Goal: Task Accomplishment & Management: Complete application form

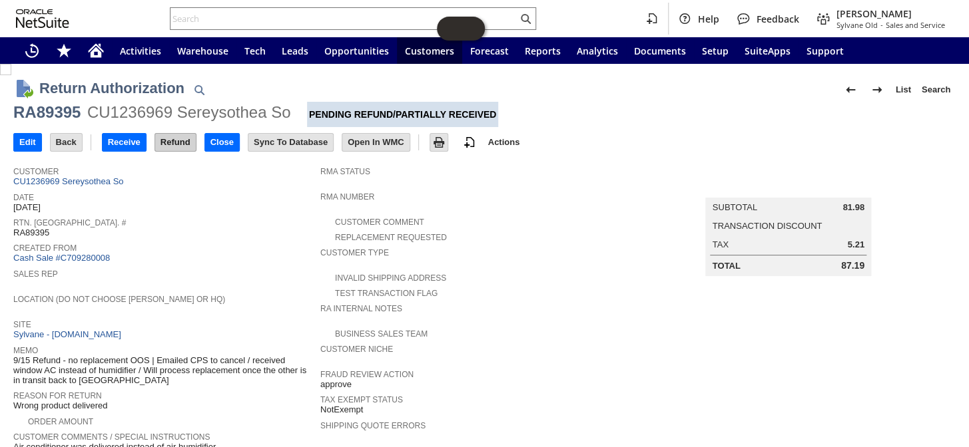
click at [172, 140] on input "Refund" at bounding box center [175, 142] width 41 height 17
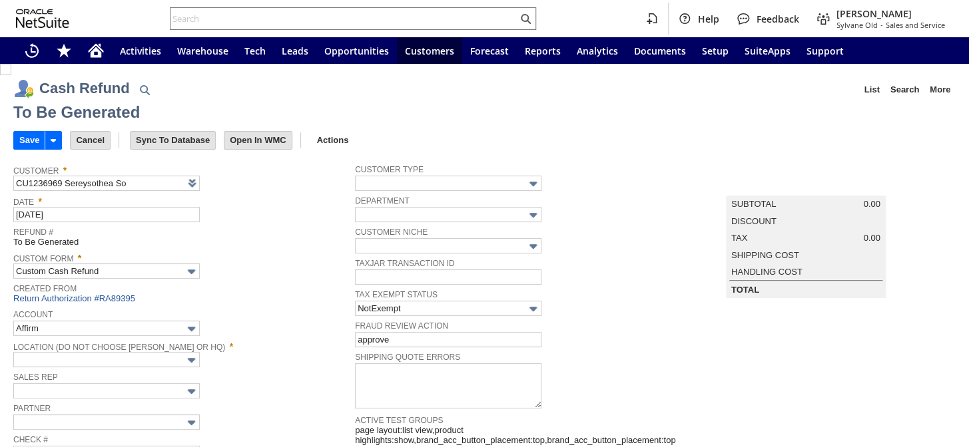
type input "Regions - Merchant 0414"
type input "Headquarters : Head...s : Pending Testing"
type input "Add"
type input "Copy Previous"
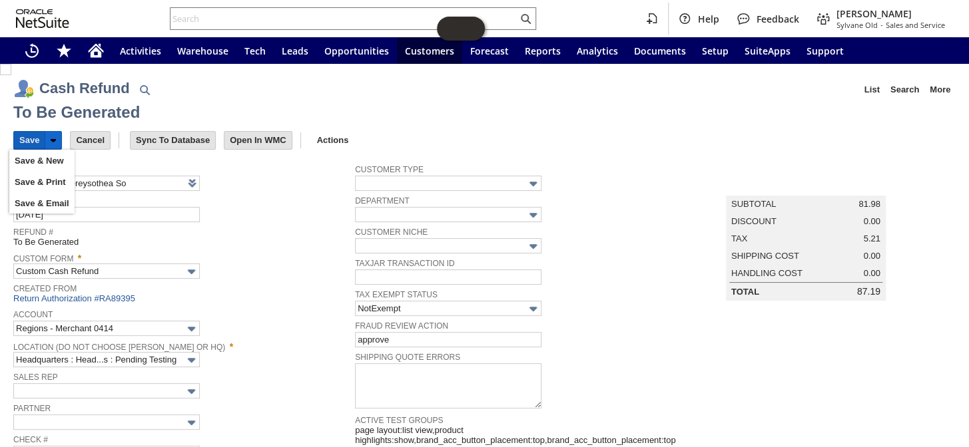
click at [19, 133] on input "Save" at bounding box center [29, 140] width 31 height 17
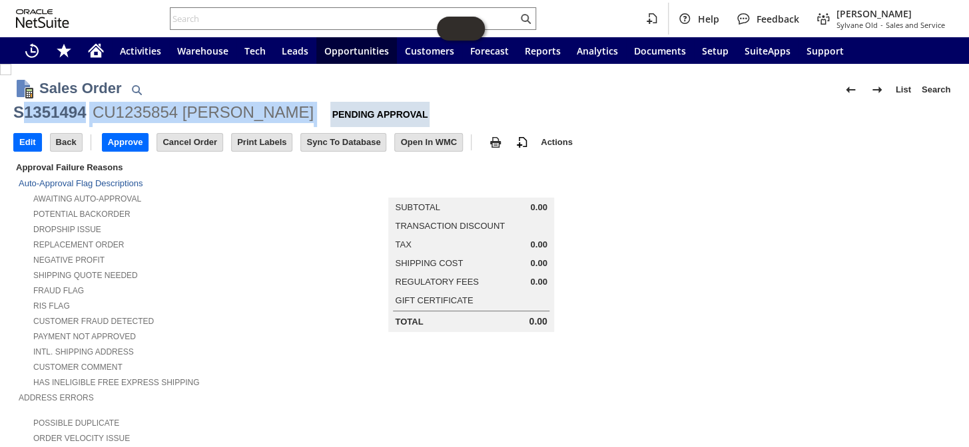
drag, startPoint x: 280, startPoint y: 111, endPoint x: 19, endPoint y: 104, distance: 261.8
click at [19, 104] on div "S1351494 CU1235854 James Moore Pending Approval" at bounding box center [484, 114] width 942 height 25
copy div "1351494 CU1235854 James Moore"
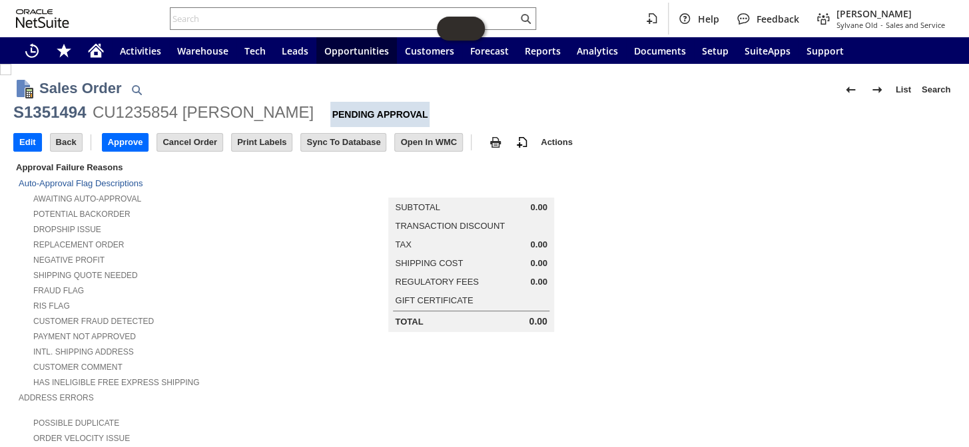
click at [240, 90] on div "Sales Order List Search" at bounding box center [497, 89] width 916 height 25
click at [268, 11] on input "text" at bounding box center [343, 19] width 347 height 16
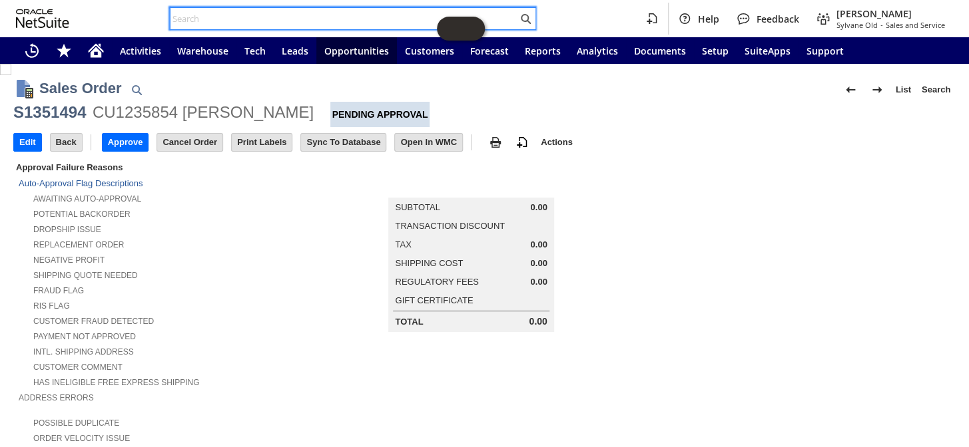
paste input "S1351494"
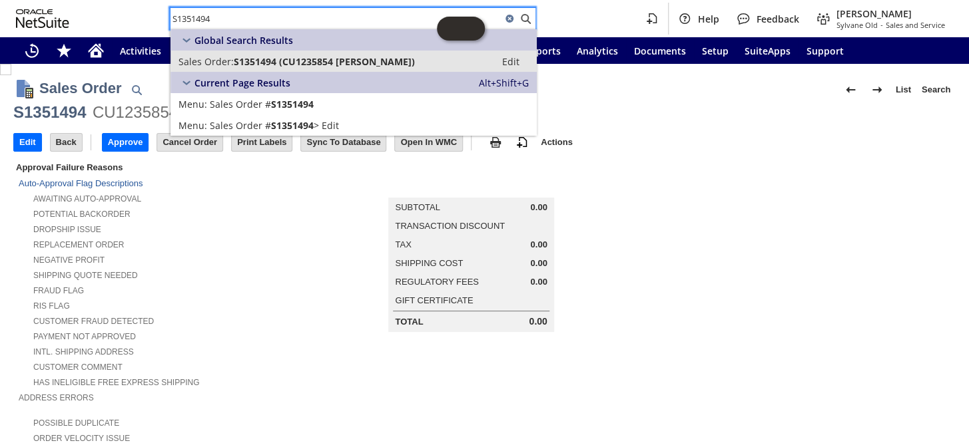
type input "S1351494"
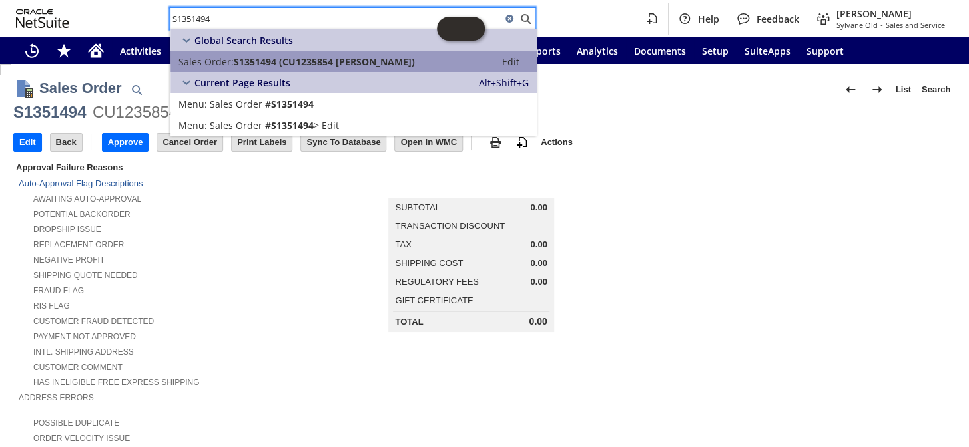
click at [283, 66] on span "S1351494 (CU1235854 James Moore)" at bounding box center [324, 61] width 181 height 13
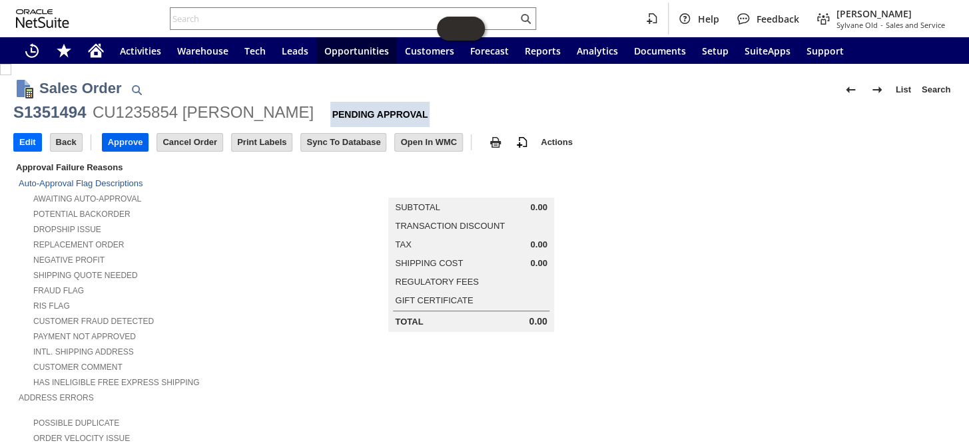
click at [135, 146] on input "Approve" at bounding box center [126, 142] width 46 height 17
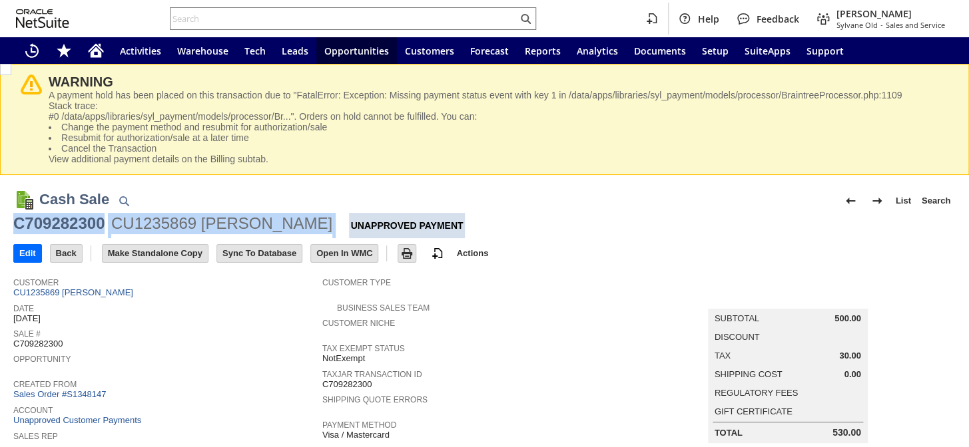
drag, startPoint x: 322, startPoint y: 224, endPoint x: 4, endPoint y: 222, distance: 318.3
copy div "C709282300 CU1235869 Thomas A Dunlap"
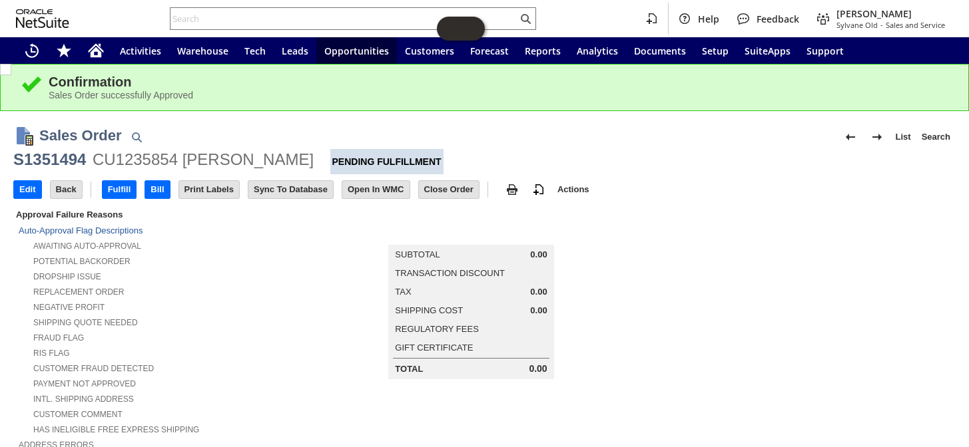
click at [272, 21] on input "text" at bounding box center [343, 19] width 347 height 16
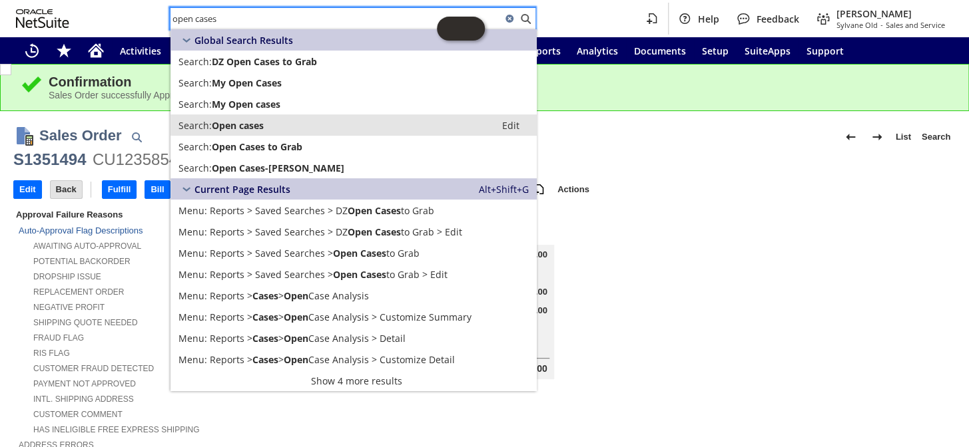
type input "open cases"
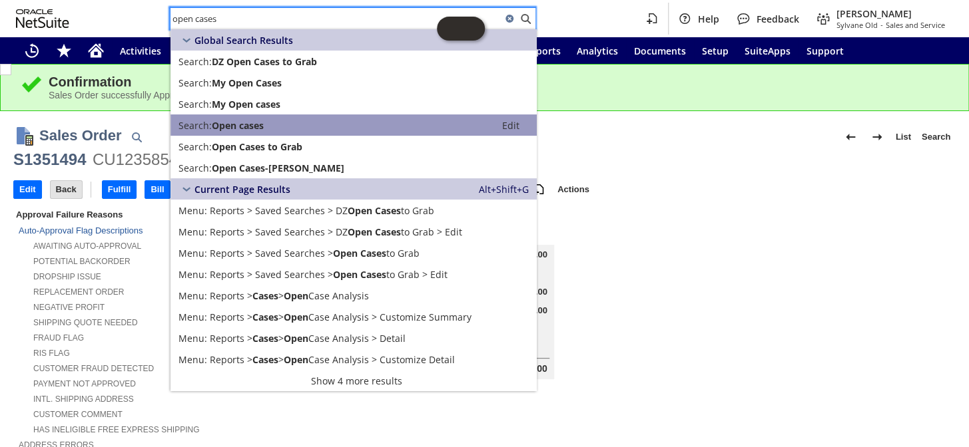
click at [255, 125] on span "Open cases" at bounding box center [238, 125] width 52 height 13
